Goal: Check status

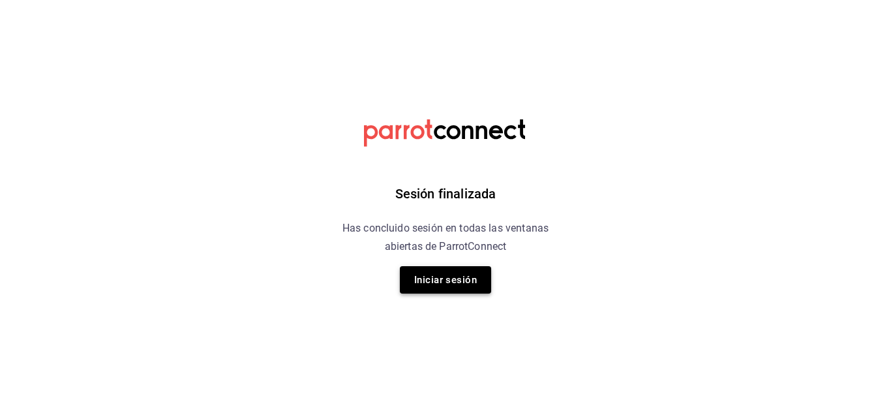
click at [452, 281] on button "Iniciar sesión" at bounding box center [445, 279] width 91 height 27
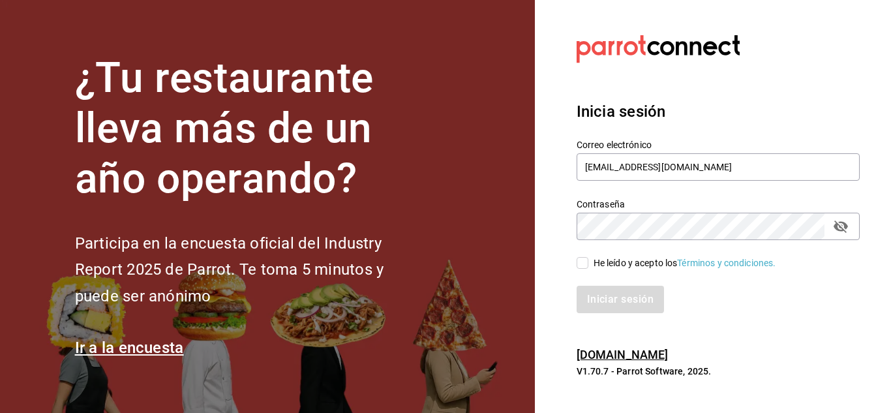
click at [585, 263] on input "He leído y acepto los Términos y condiciones." at bounding box center [583, 263] width 12 height 12
checkbox input "true"
drag, startPoint x: 607, startPoint y: 292, endPoint x: 600, endPoint y: 293, distance: 7.2
click at [605, 293] on button "Iniciar sesión" at bounding box center [621, 299] width 89 height 27
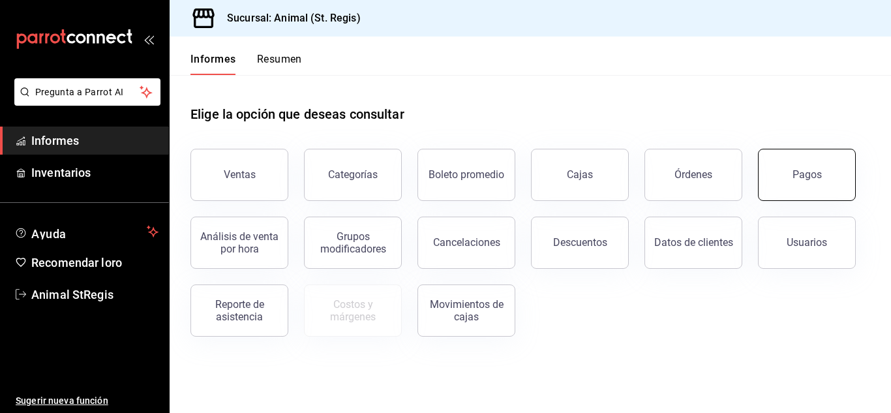
click at [814, 188] on button "Pagos" at bounding box center [807, 175] width 98 height 52
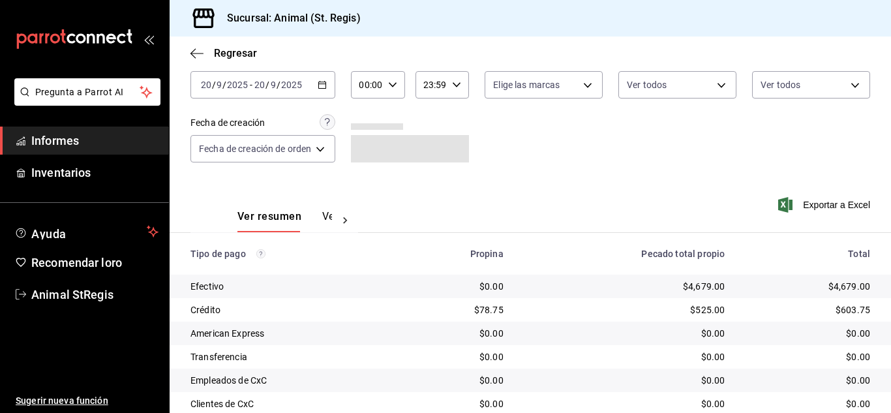
scroll to position [77, 0]
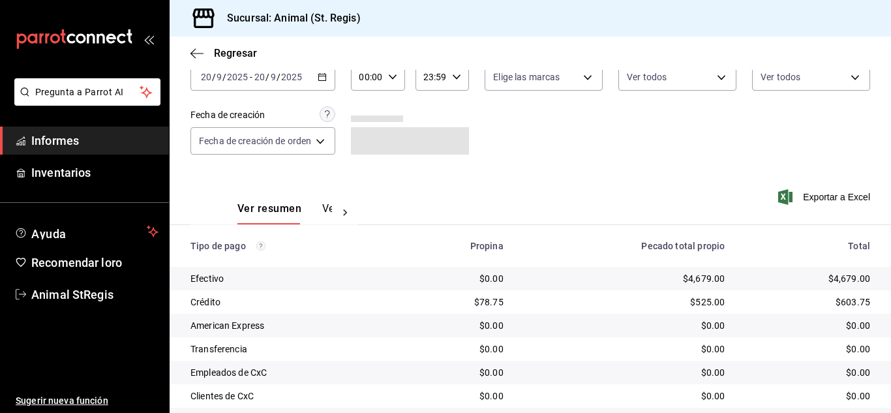
click at [394, 76] on icon "button" at bounding box center [392, 76] width 9 height 9
click at [365, 170] on font "02" at bounding box center [366, 173] width 10 height 10
type input "02:00"
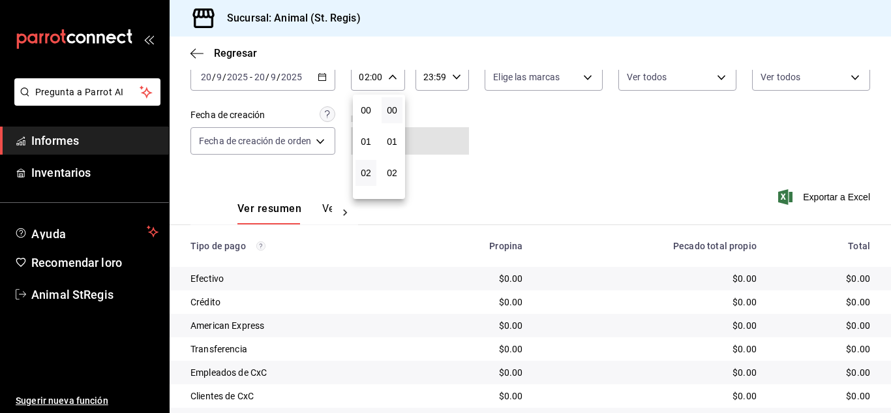
drag, startPoint x: 888, startPoint y: 195, endPoint x: 890, endPoint y: 273, distance: 78.4
click at [890, 273] on div at bounding box center [445, 206] width 891 height 413
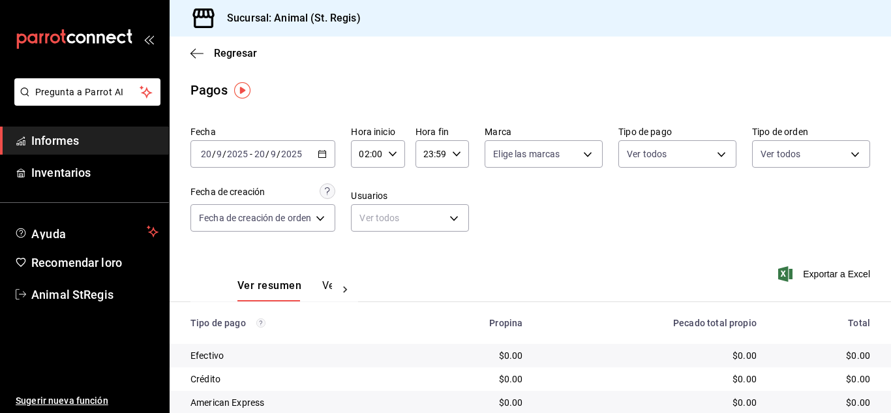
click at [626, 230] on div "Fecha 2025-09-20 20 / 9 / 2025 - 2025-09-20 20 / 9 / 2025 Hora inicio 02:00 Hor…" at bounding box center [531, 184] width 680 height 127
